Goal: Information Seeking & Learning: Understand process/instructions

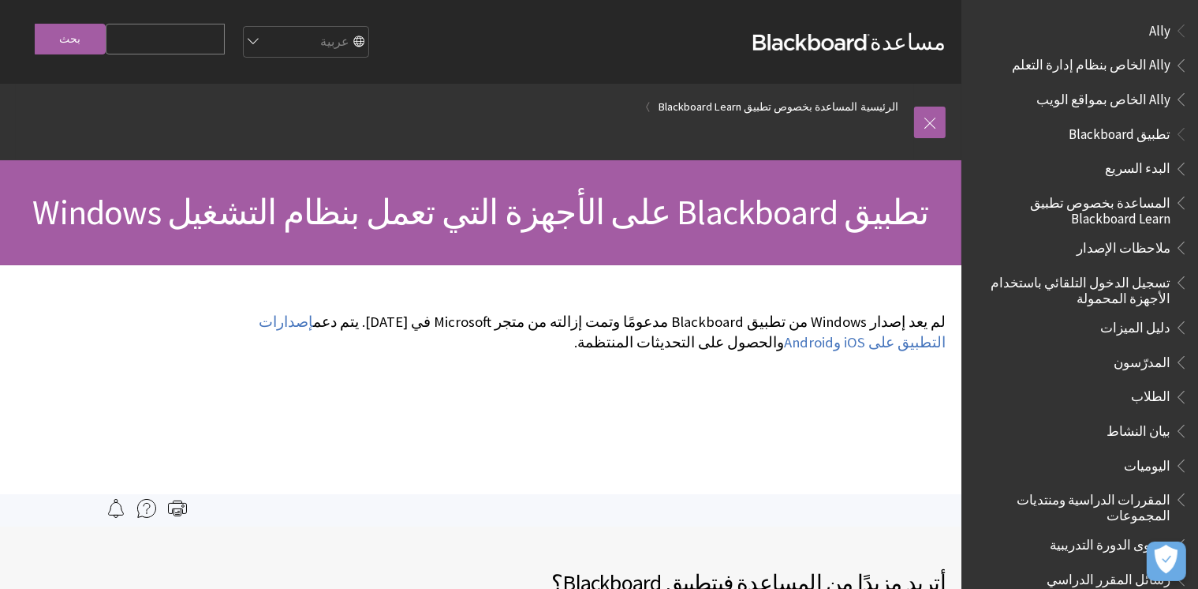
scroll to position [0, 56]
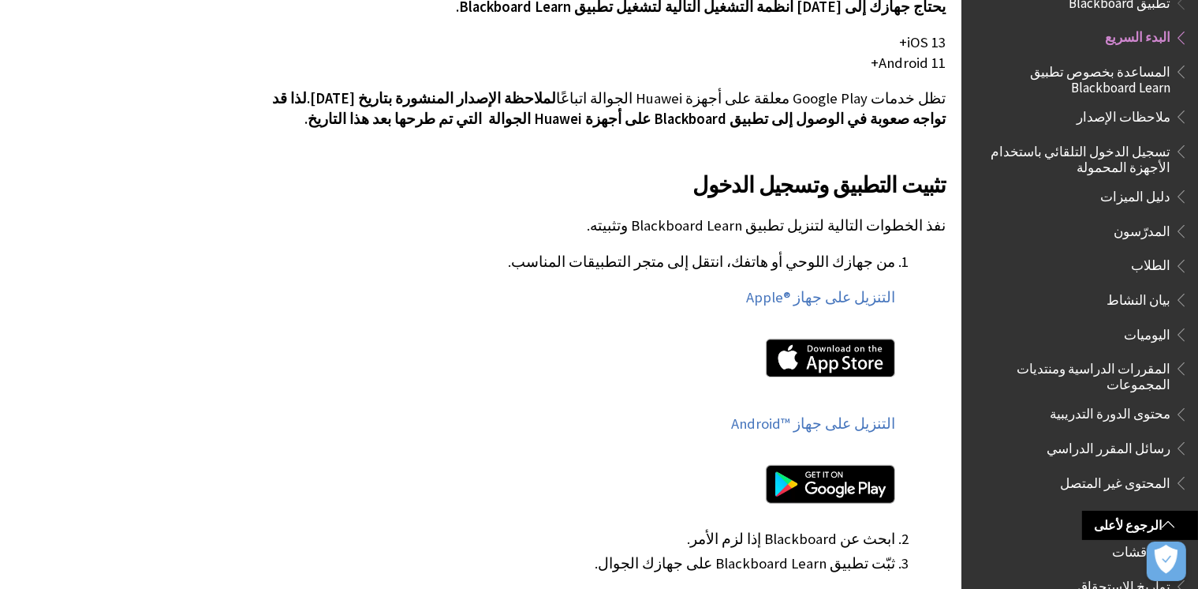
scroll to position [631, 0]
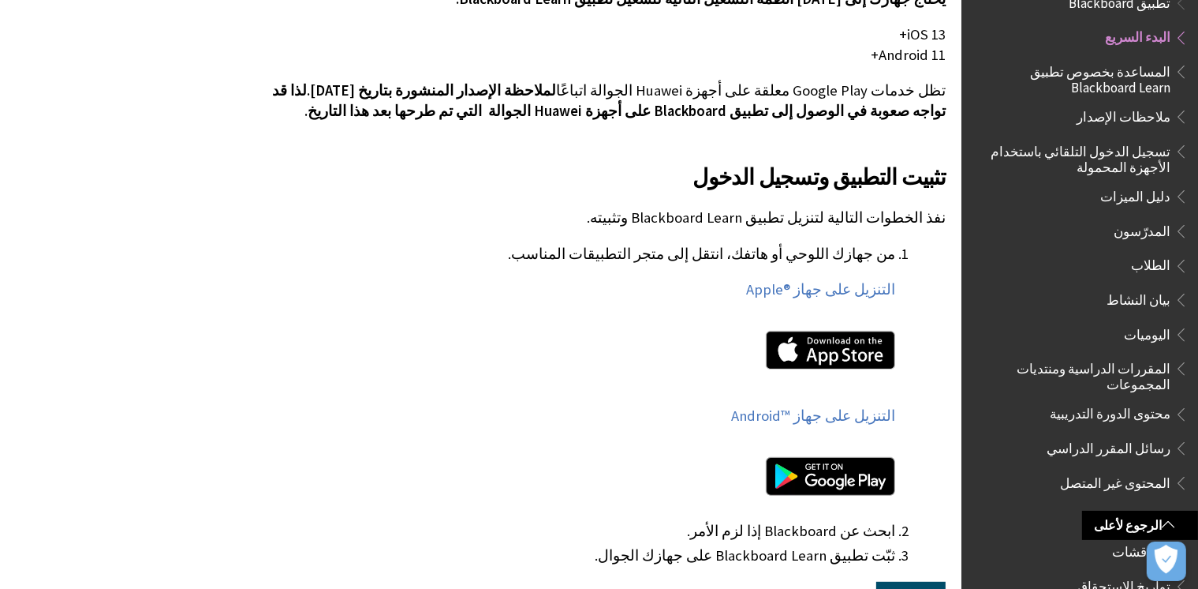
click at [853, 480] on img at bounding box center [830, 476] width 129 height 39
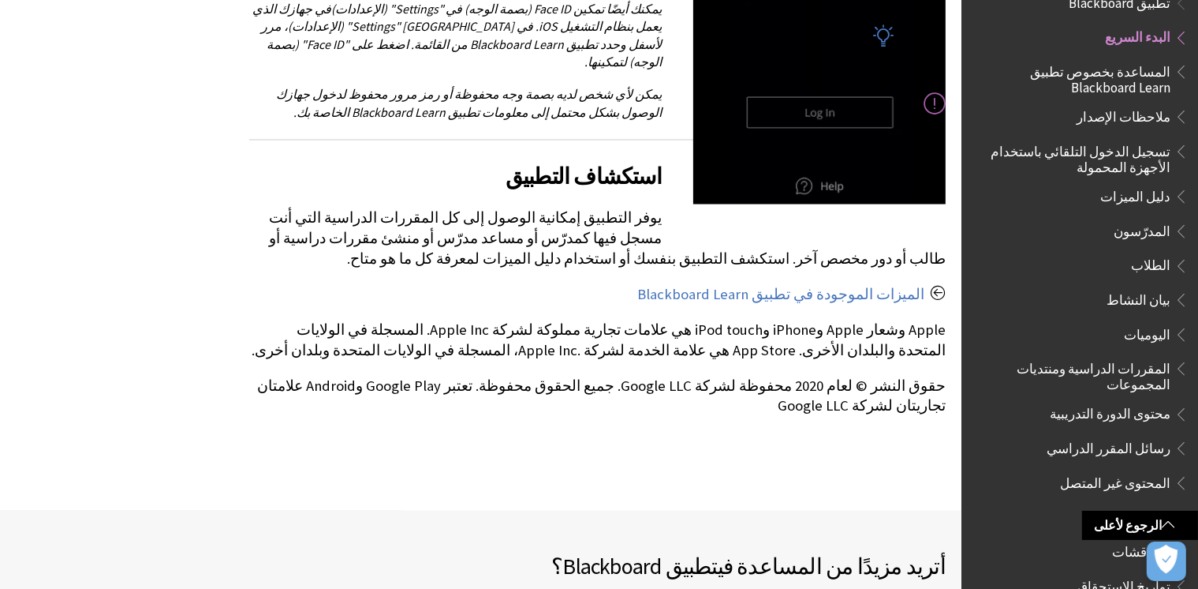
scroll to position [2619, 0]
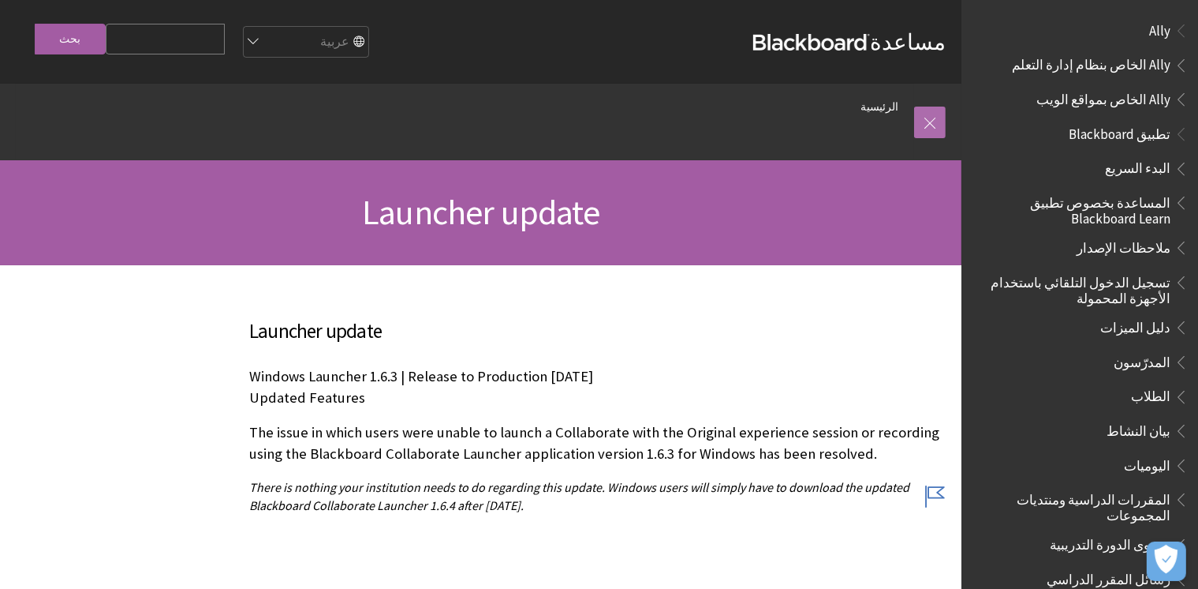
click at [937, 129] on link at bounding box center [930, 123] width 32 height 32
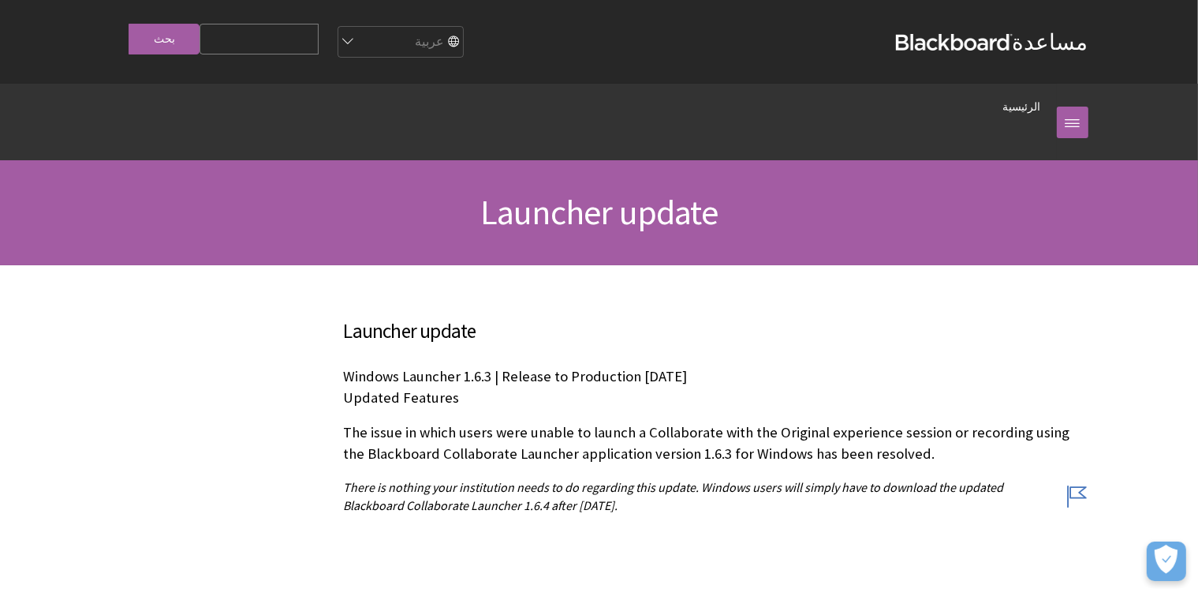
click at [546, 219] on span "Launcher update" at bounding box center [598, 211] width 237 height 43
click at [912, 226] on h1 "Launcher update" at bounding box center [600, 213] width 1010 height 42
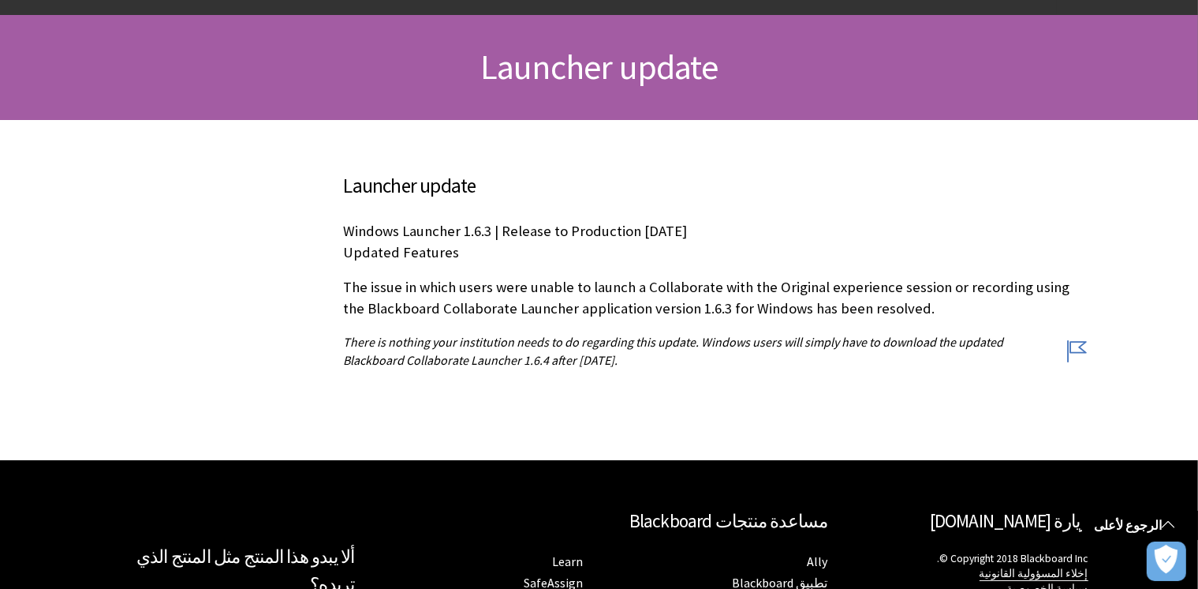
scroll to position [143, 0]
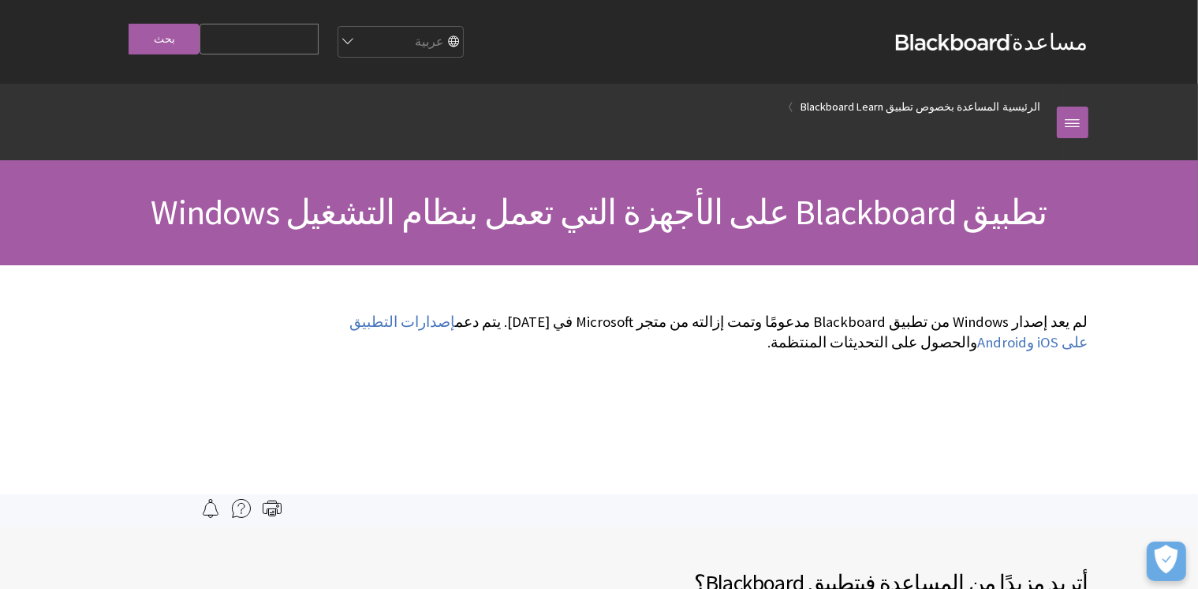
scroll to position [0, 56]
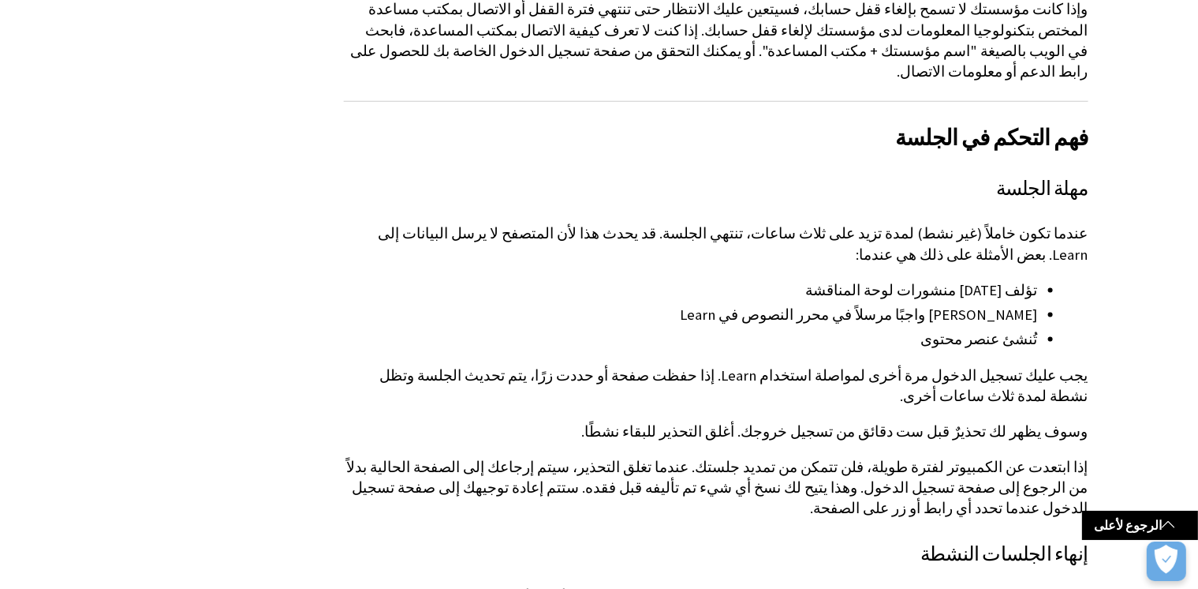
scroll to position [2177, 0]
